Goal: Information Seeking & Learning: Learn about a topic

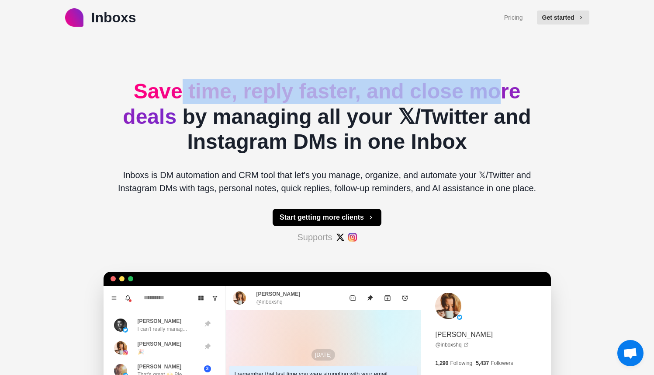
drag, startPoint x: 185, startPoint y: 88, endPoint x: 490, endPoint y: 89, distance: 305.5
click at [490, 89] on span "Save time, reply faster, and close more deals" at bounding box center [322, 104] width 398 height 49
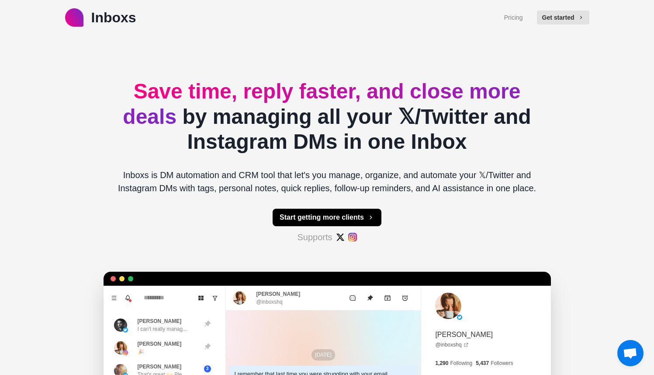
click at [464, 164] on div "Save time, reply faster, and close more deals by managing all your 𝕏/Twitter an…" at bounding box center [328, 291] width 434 height 513
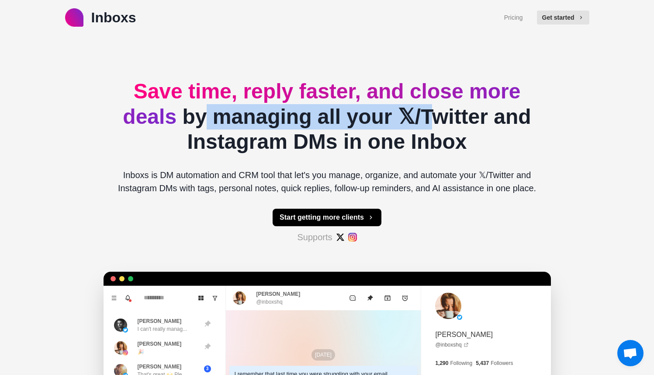
drag, startPoint x: 239, startPoint y: 123, endPoint x: 420, endPoint y: 128, distance: 181.0
click at [420, 128] on h2 "Save time, reply faster, and close more deals by managing all your 𝕏/Twitter an…" at bounding box center [328, 117] width 434 height 76
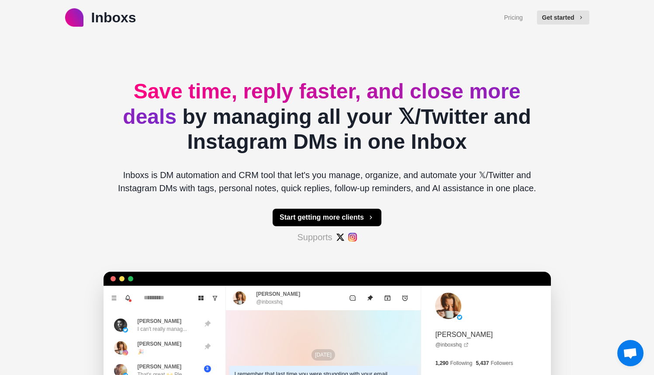
drag, startPoint x: 372, startPoint y: 196, endPoint x: 402, endPoint y: 178, distance: 34.5
click at [372, 196] on div "Save time, reply faster, and close more deals by managing all your 𝕏/Twitter an…" at bounding box center [328, 291] width 434 height 513
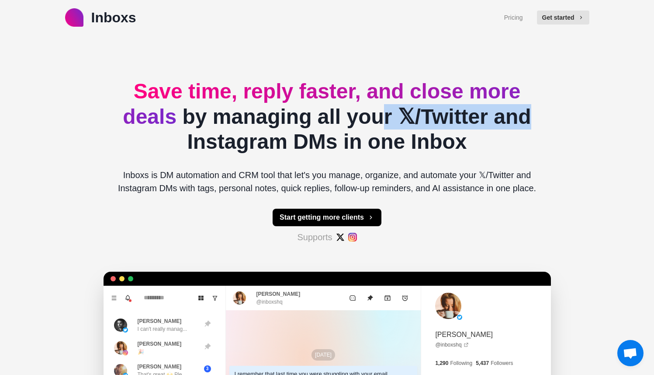
drag, startPoint x: 506, startPoint y: 122, endPoint x: 372, endPoint y: 120, distance: 134.2
click at [372, 120] on h2 "Save time, reply faster, and close more deals by managing all your 𝕏/Twitter an…" at bounding box center [328, 117] width 434 height 76
drag, startPoint x: 206, startPoint y: 146, endPoint x: 484, endPoint y: 142, distance: 277.6
click at [484, 142] on h2 "Save time, reply faster, and close more deals by managing all your 𝕏/Twitter an…" at bounding box center [328, 117] width 434 height 76
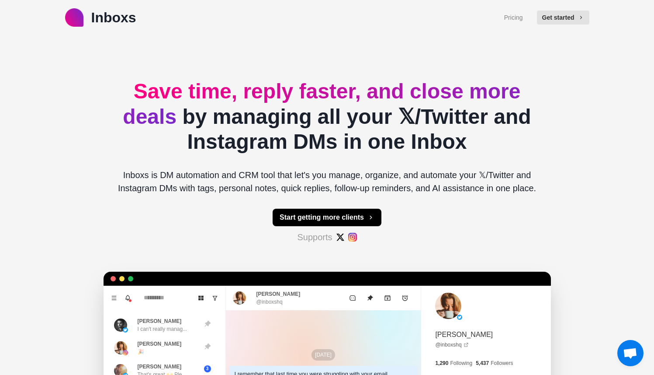
click at [469, 178] on p "Inboxs is DM automation and CRM tool that let's you manage, organize, and autom…" at bounding box center [328, 181] width 434 height 26
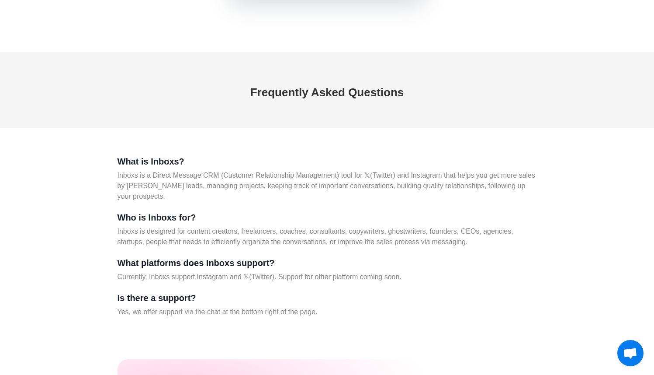
scroll to position [3794, 0]
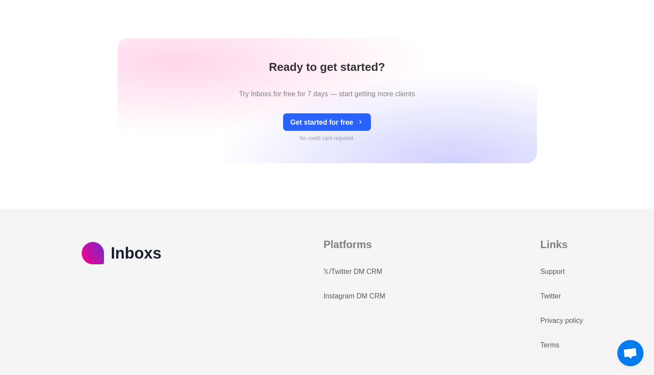
type textarea "*"
